Goal: Task Accomplishment & Management: Use online tool/utility

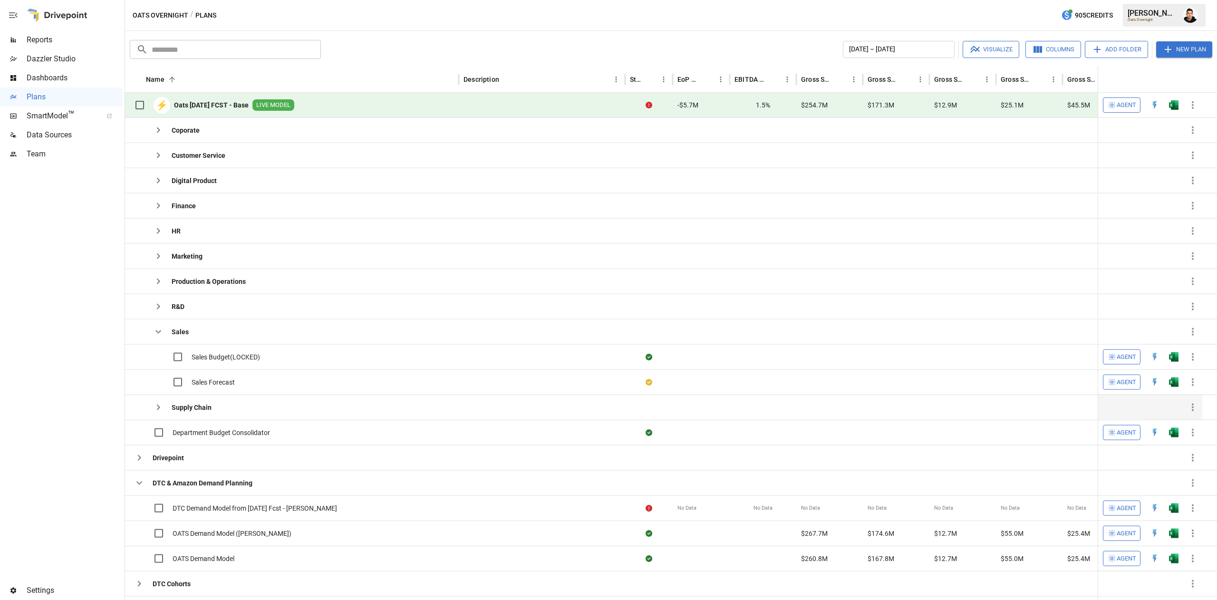
scroll to position [263, 0]
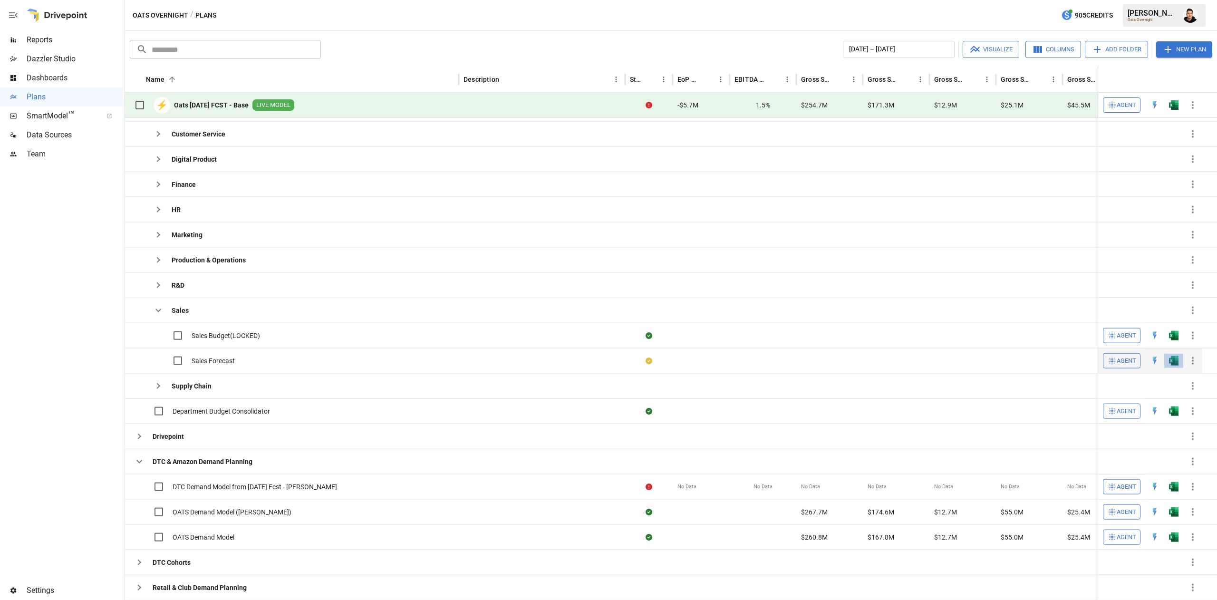
click at [1179, 366] on button "button" at bounding box center [1173, 360] width 30 height 14
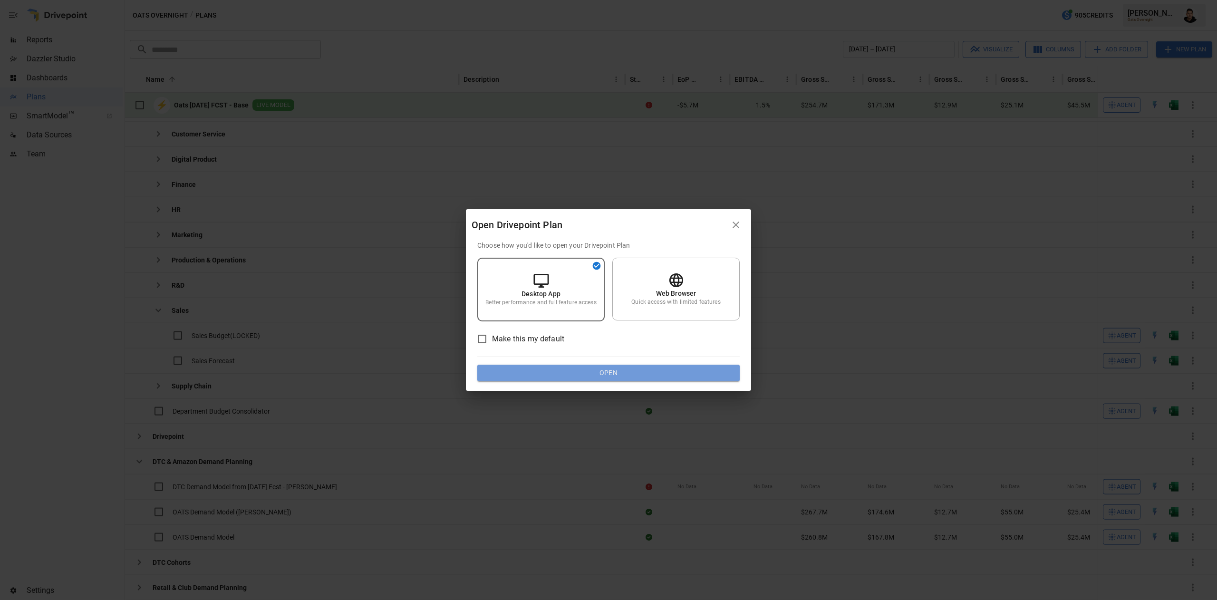
click at [717, 376] on button "Open" at bounding box center [608, 373] width 262 height 17
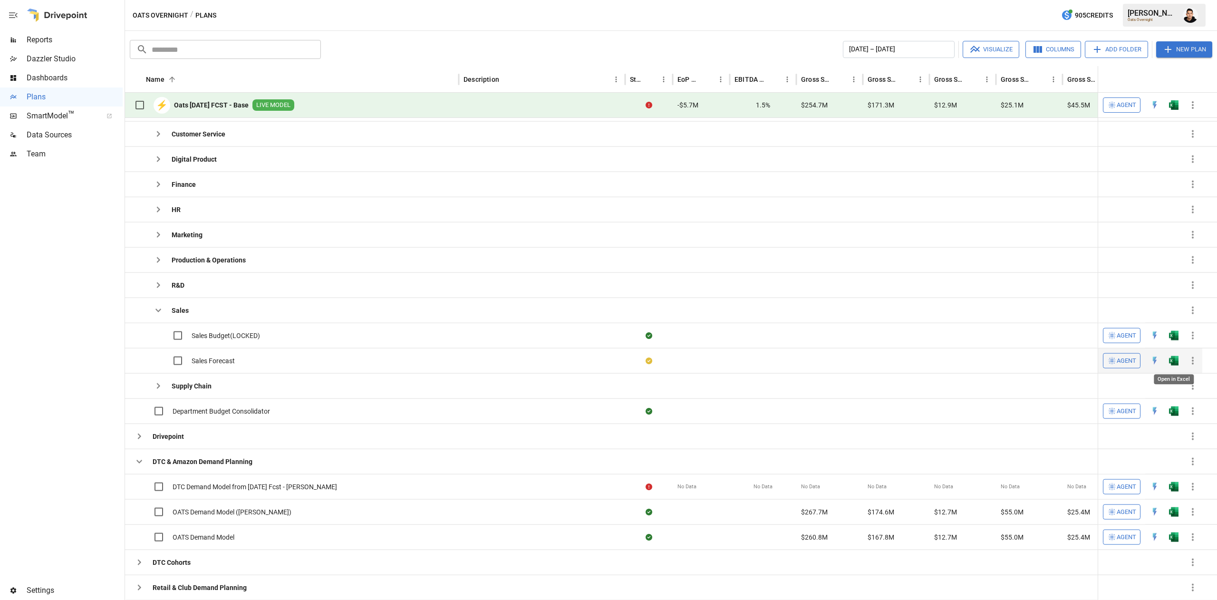
click at [1175, 363] on img "Open in Excel" at bounding box center [1174, 361] width 10 height 10
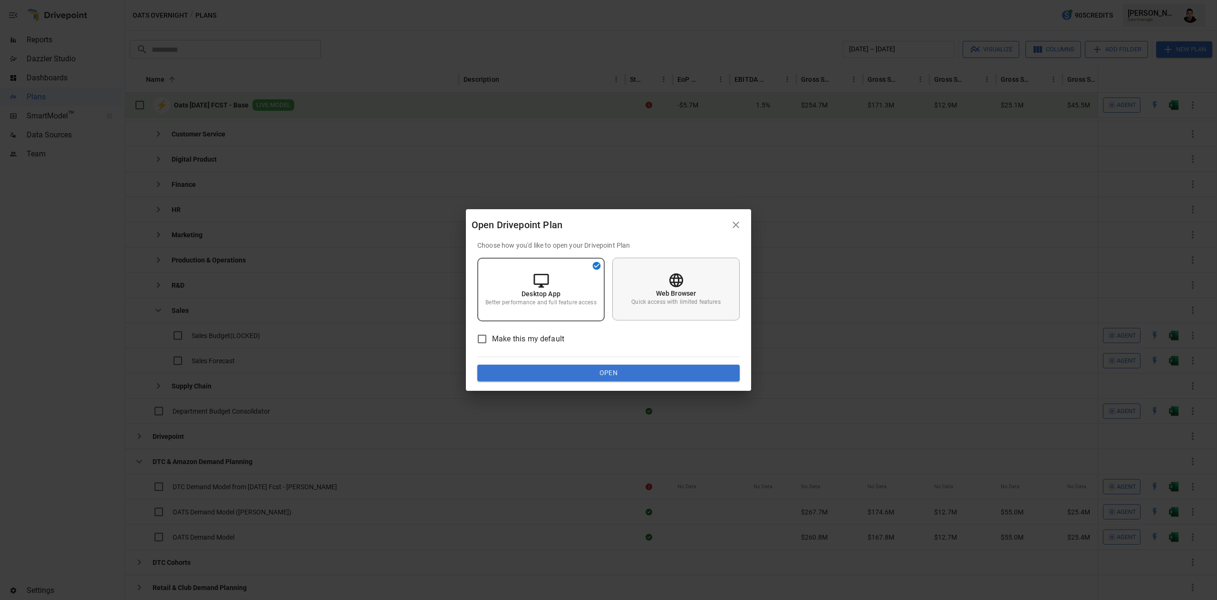
click at [700, 297] on div "Web Browser Quick access with limited features" at bounding box center [675, 289] width 127 height 63
click at [642, 370] on button "Open" at bounding box center [608, 373] width 262 height 17
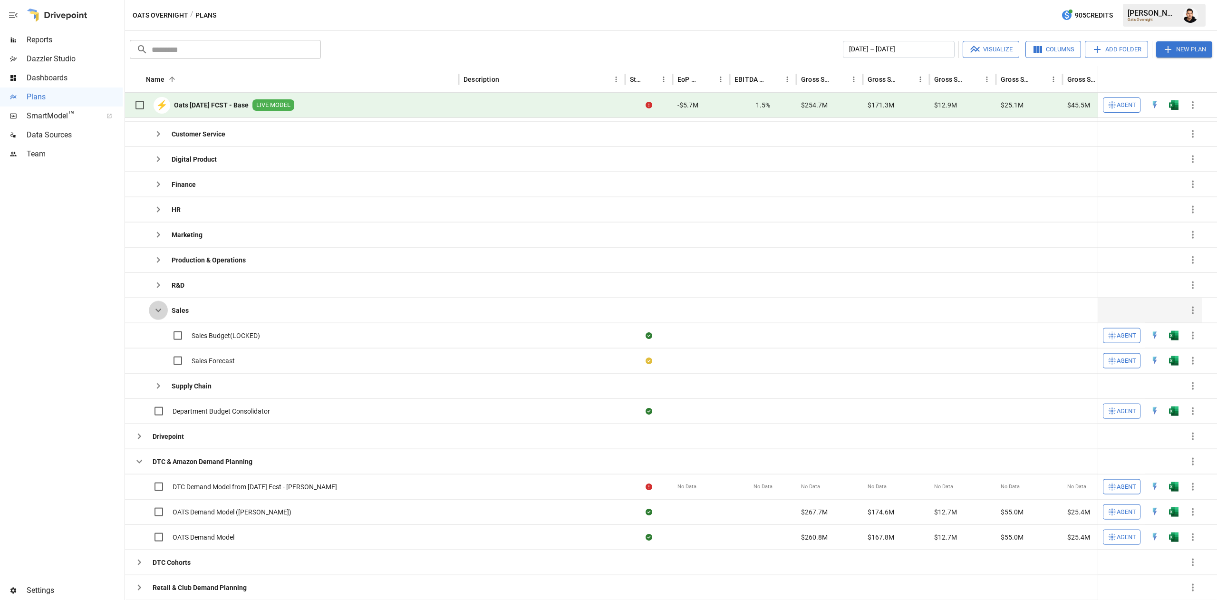
click at [160, 315] on icon "button" at bounding box center [158, 310] width 11 height 11
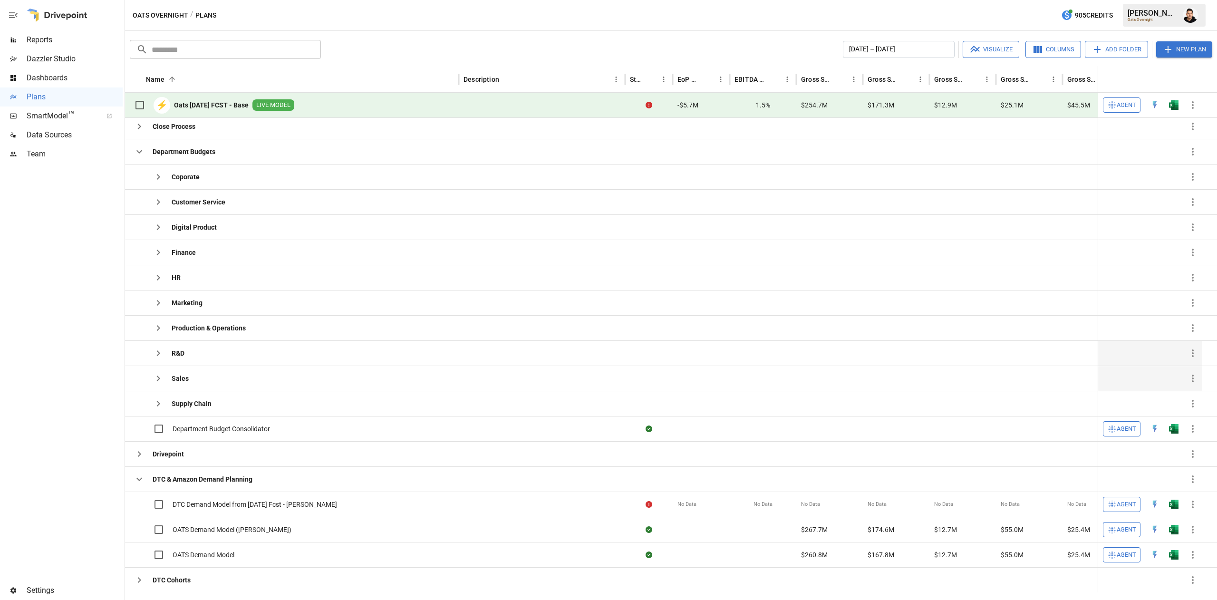
scroll to position [202, 0]
click at [156, 178] on icon "button" at bounding box center [158, 177] width 11 height 11
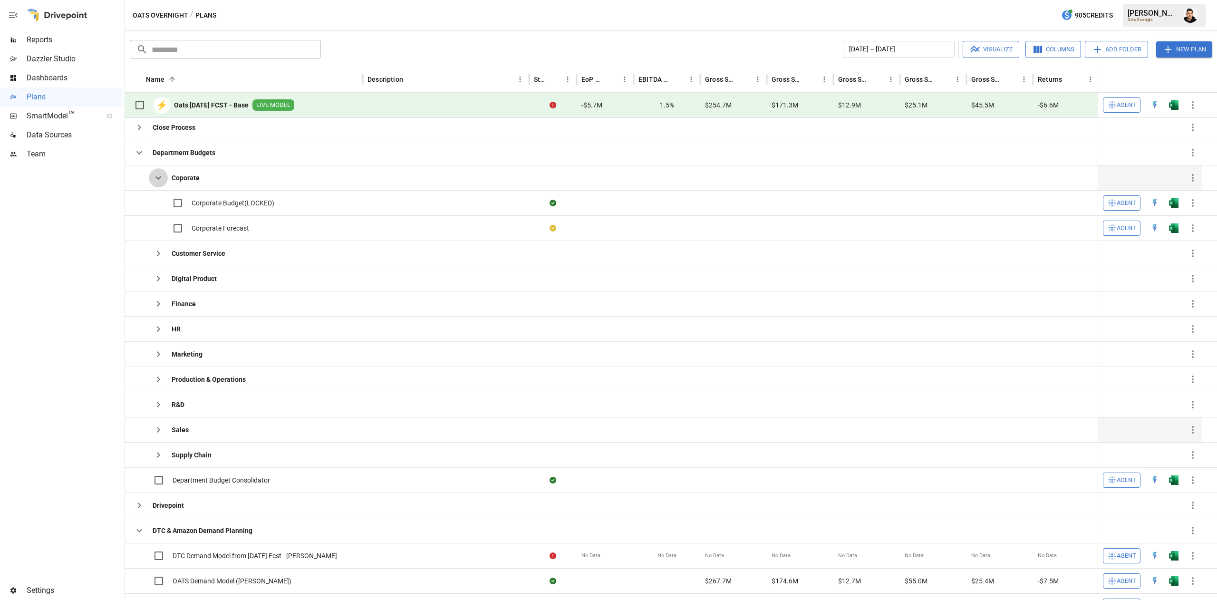
click at [158, 179] on icon "button" at bounding box center [158, 177] width 11 height 11
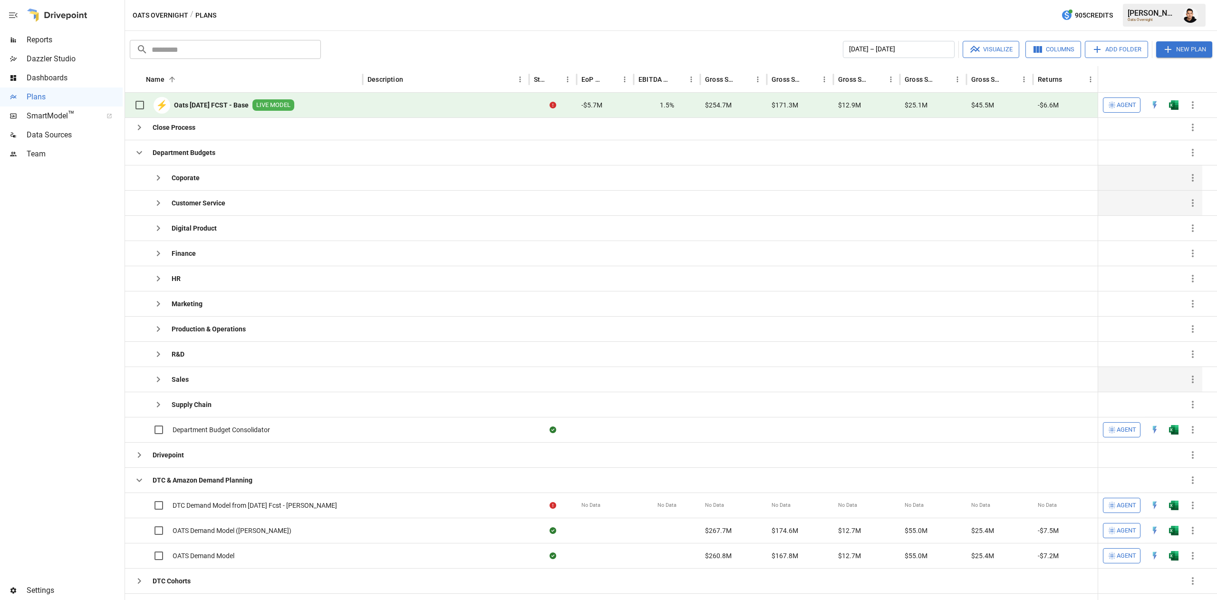
click at [156, 203] on icon "button" at bounding box center [158, 202] width 11 height 11
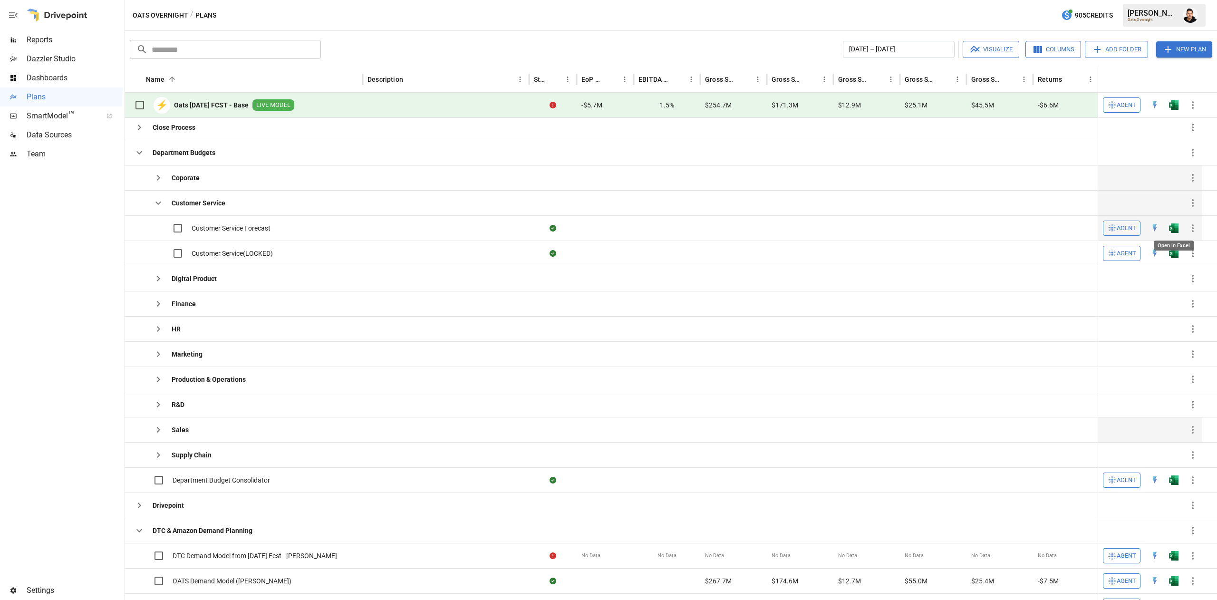
click at [1173, 230] on img "Open in Excel" at bounding box center [1174, 228] width 10 height 10
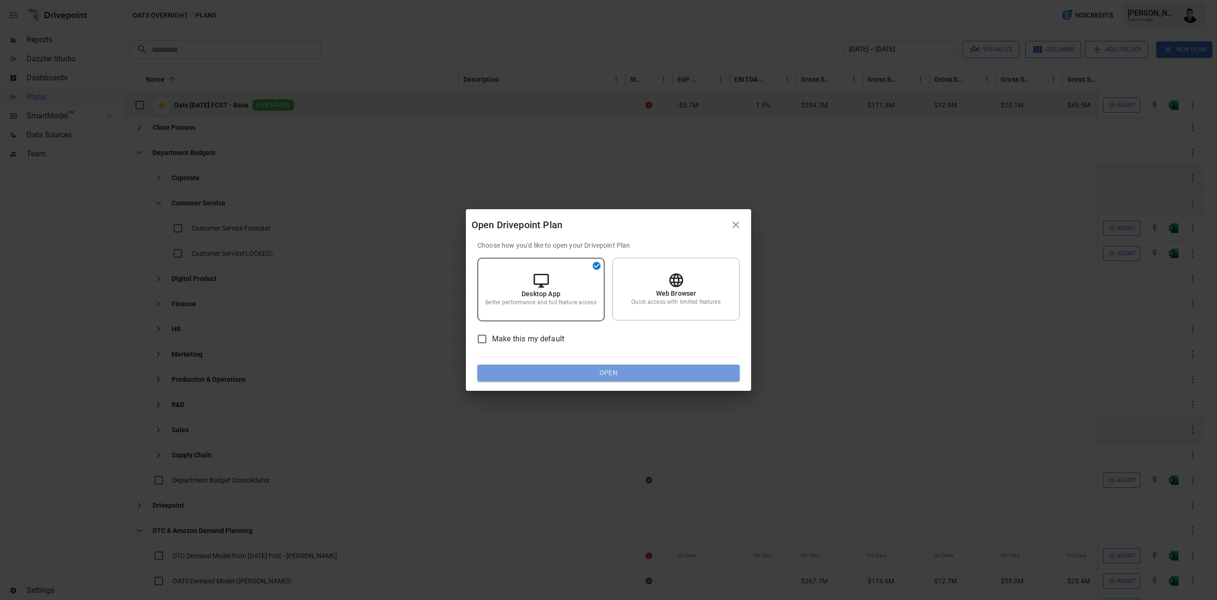
click at [681, 375] on button "Open" at bounding box center [608, 373] width 262 height 17
